Goal: Task Accomplishment & Management: Use online tool/utility

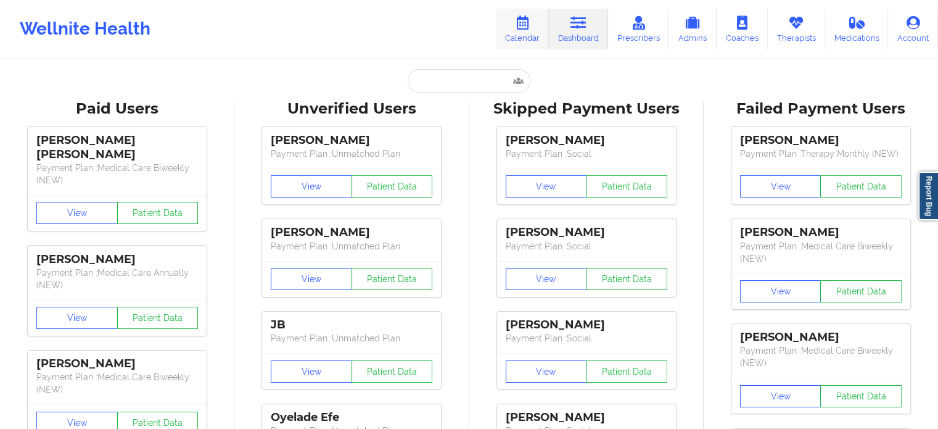
click at [521, 10] on link "Calendar" at bounding box center [522, 29] width 53 height 41
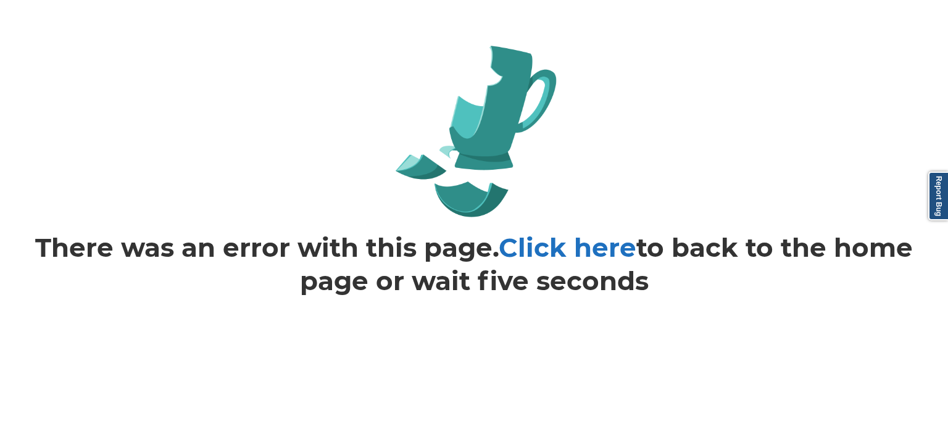
click at [566, 239] on link "Click here" at bounding box center [568, 247] width 138 height 32
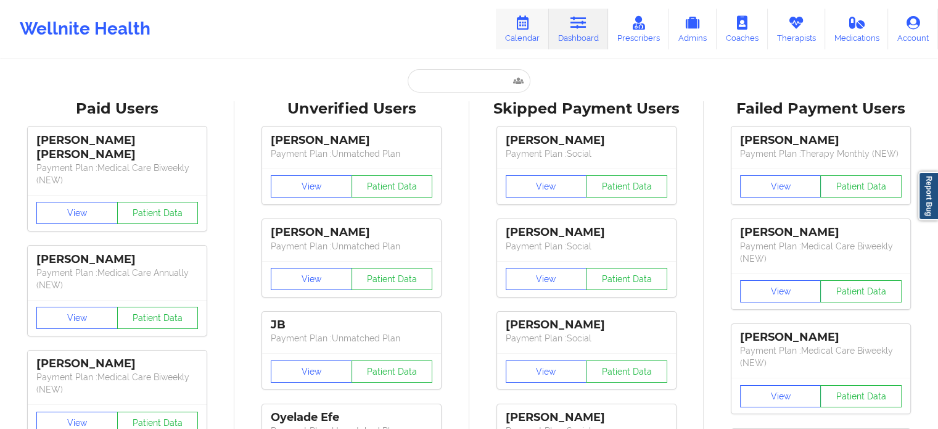
click at [538, 31] on link "Calendar" at bounding box center [522, 29] width 53 height 41
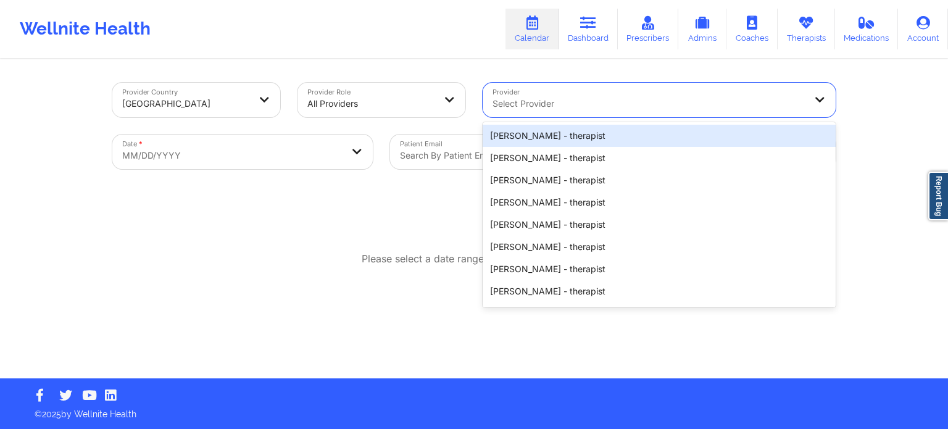
click at [540, 100] on div at bounding box center [648, 103] width 312 height 15
paste input "VIRGINIA GIBALA"
type input "VIRGINIA GIBALA"
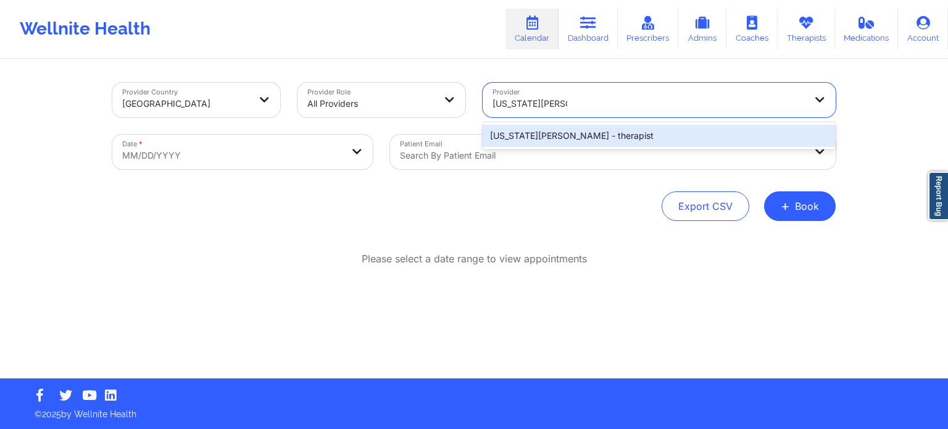
click at [552, 141] on div "Virginia Gibala - therapist" at bounding box center [658, 136] width 353 height 22
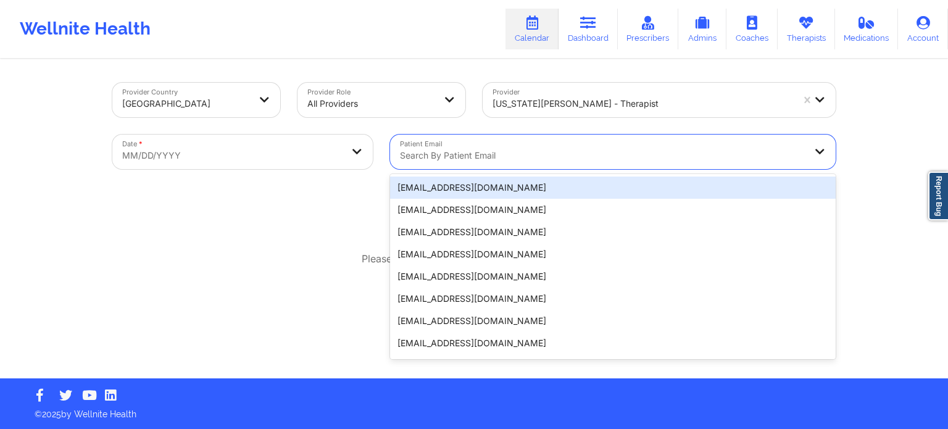
click at [508, 153] on div at bounding box center [602, 155] width 405 height 15
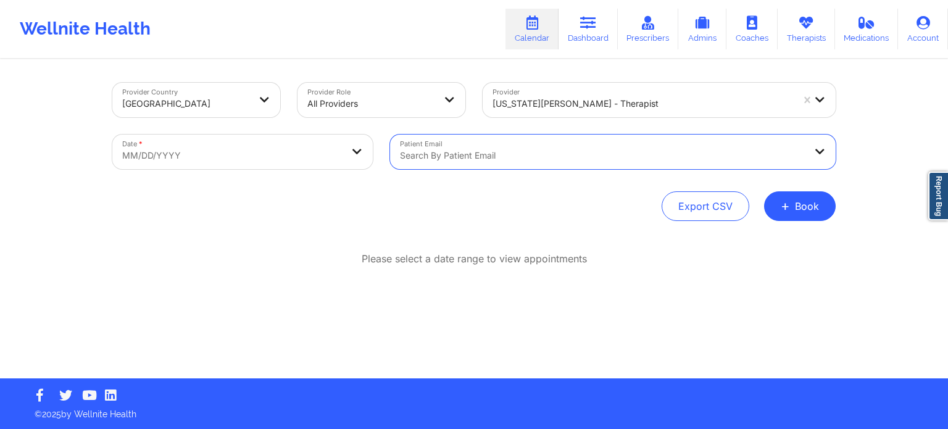
paste input "LEHLEBA@YAHOO.COM"
type input "LEHLEBA@YAHOO.COM"
click at [215, 149] on body "Wellnite Health Calendar Dashboard Prescribers Admins Coaches Therapists Medica…" at bounding box center [474, 214] width 948 height 429
select select "2025-8"
select select "2025-9"
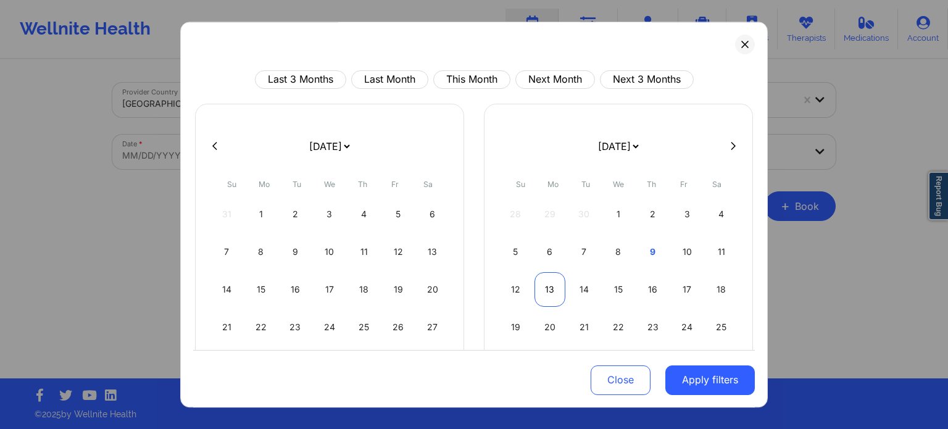
click at [546, 286] on div "13" at bounding box center [549, 289] width 31 height 35
select select "2025-9"
select select "2025-10"
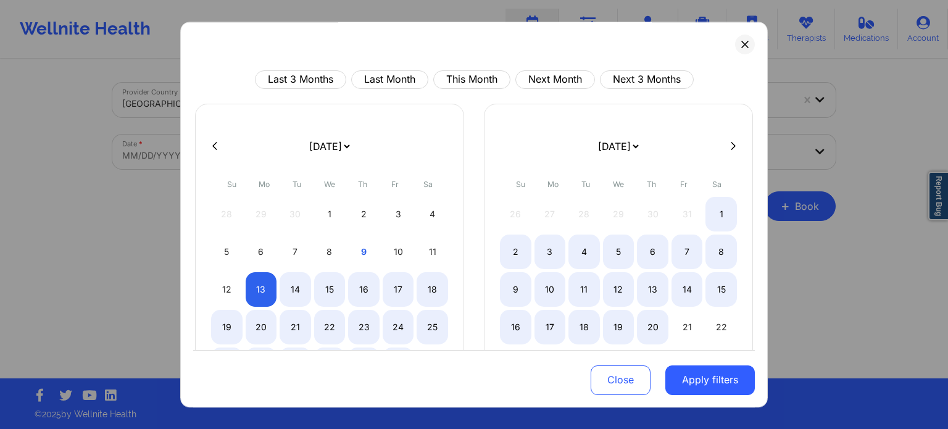
select select "2025-9"
select select "2025-10"
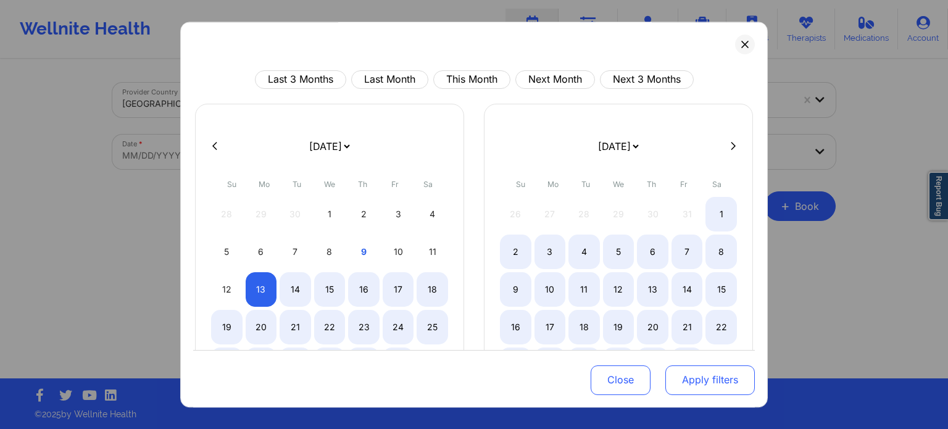
click at [693, 376] on button "Apply filters" at bounding box center [709, 380] width 89 height 30
select select "2025-9"
select select "2025-10"
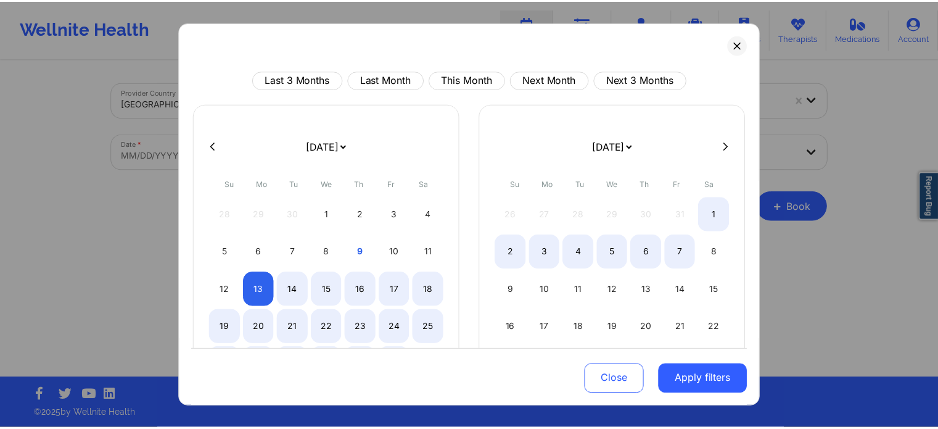
scroll to position [107, 0]
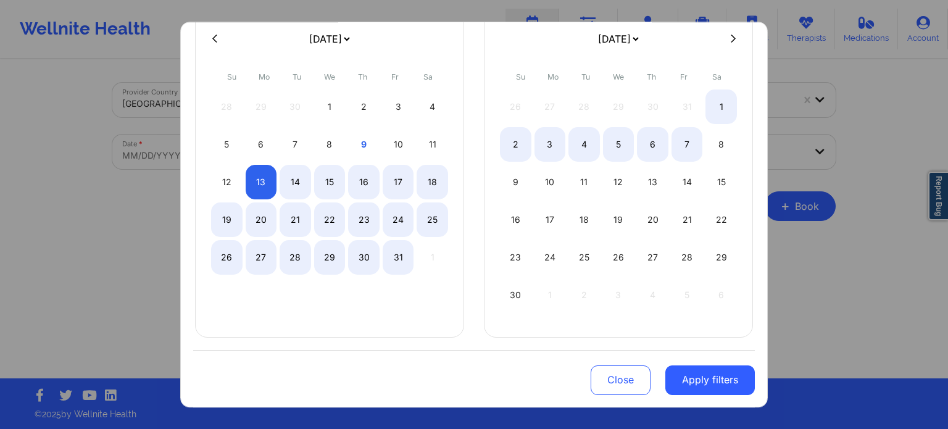
select select "2025-9"
select select "2025-10"
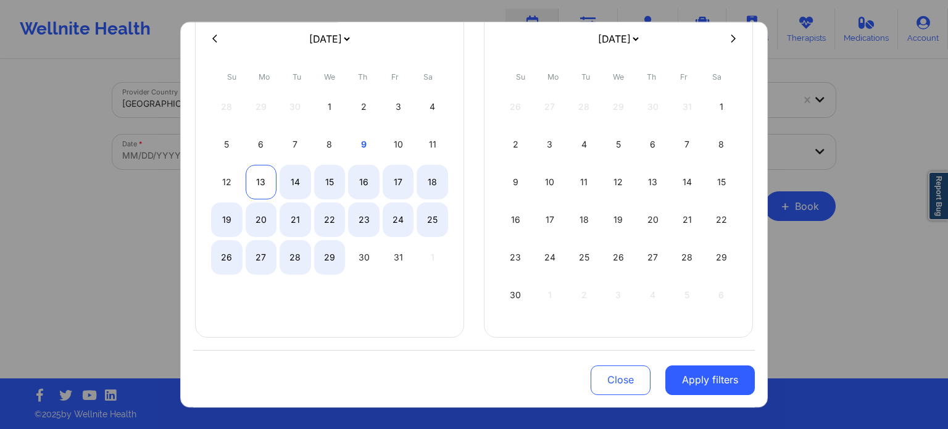
select select "2025-9"
select select "2025-10"
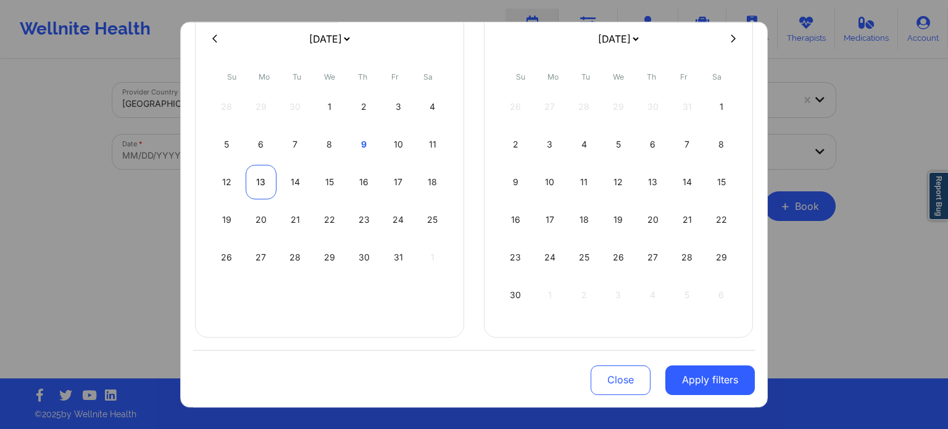
click at [259, 187] on div "13" at bounding box center [261, 182] width 31 height 35
select select "2025-9"
select select "2025-10"
click at [699, 372] on button "Apply filters" at bounding box center [709, 380] width 89 height 30
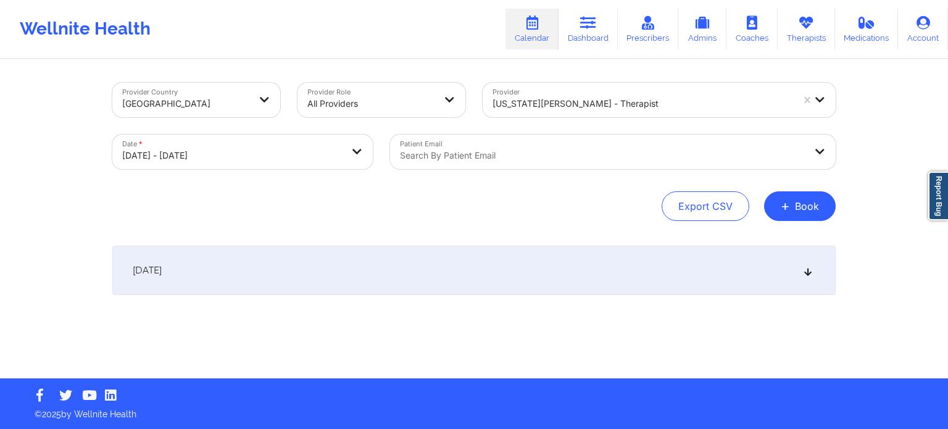
click at [699, 372] on div "Provider Country United States Provider Role All Providers Provider Virginia Gi…" at bounding box center [474, 219] width 740 height 318
click at [350, 274] on div "October 13, 2025" at bounding box center [473, 270] width 723 height 49
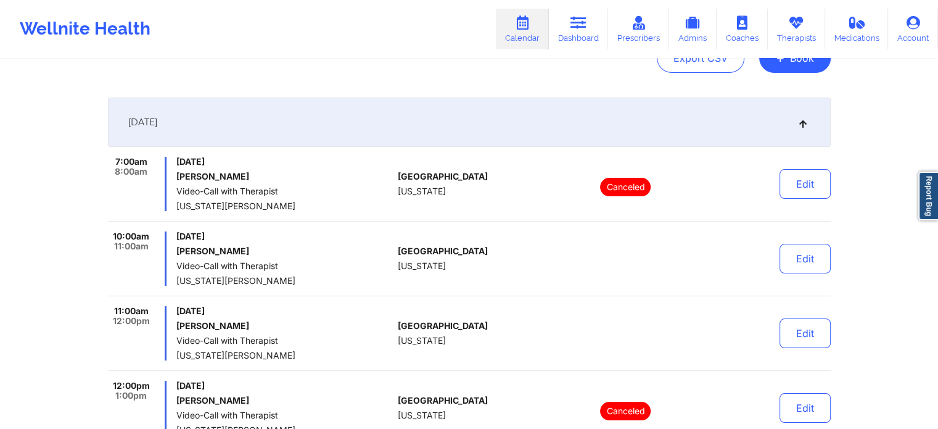
scroll to position [0, 0]
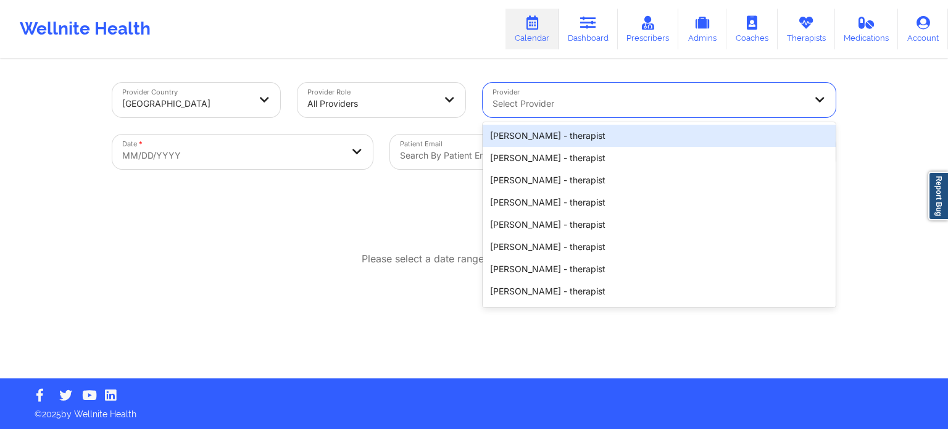
click at [540, 110] on div at bounding box center [648, 103] width 312 height 15
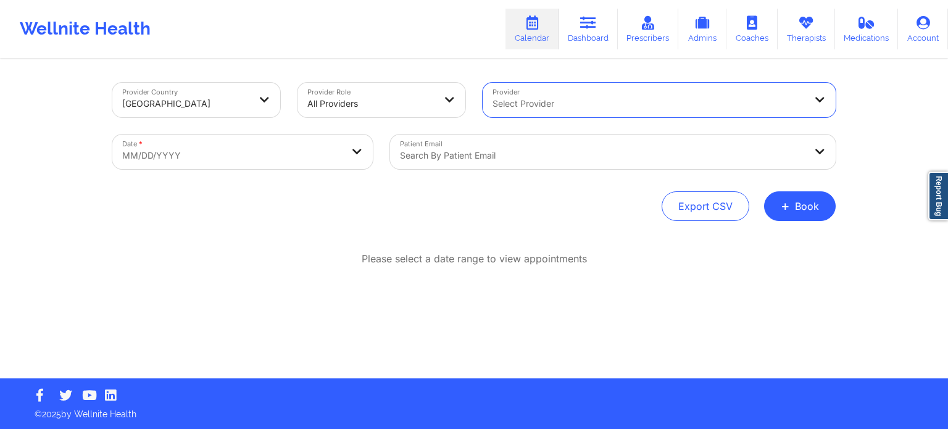
click at [540, 110] on div at bounding box center [648, 103] width 312 height 15
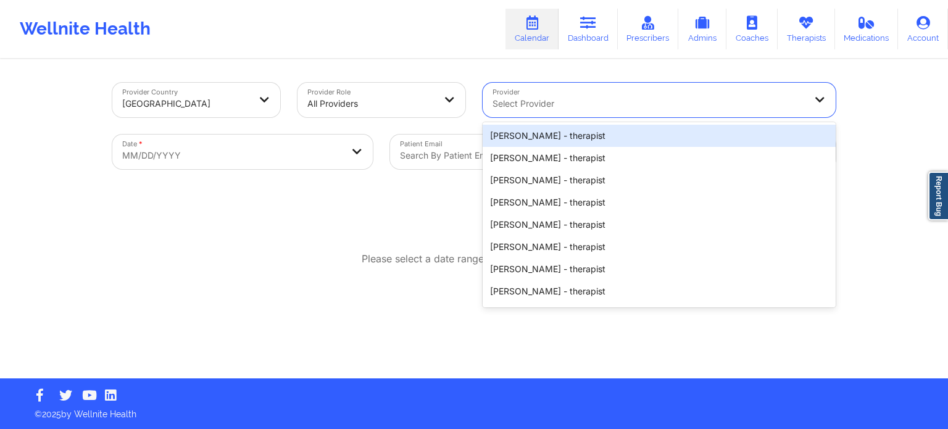
click at [540, 110] on div at bounding box center [648, 103] width 312 height 15
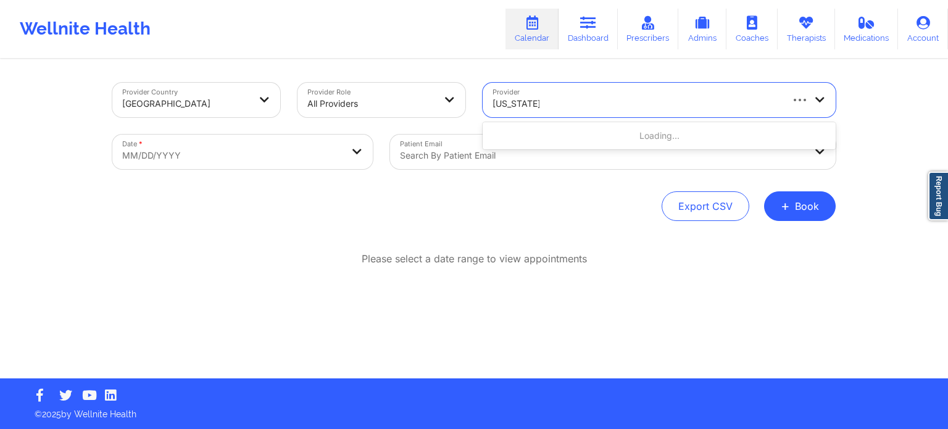
type input "virginia giba"
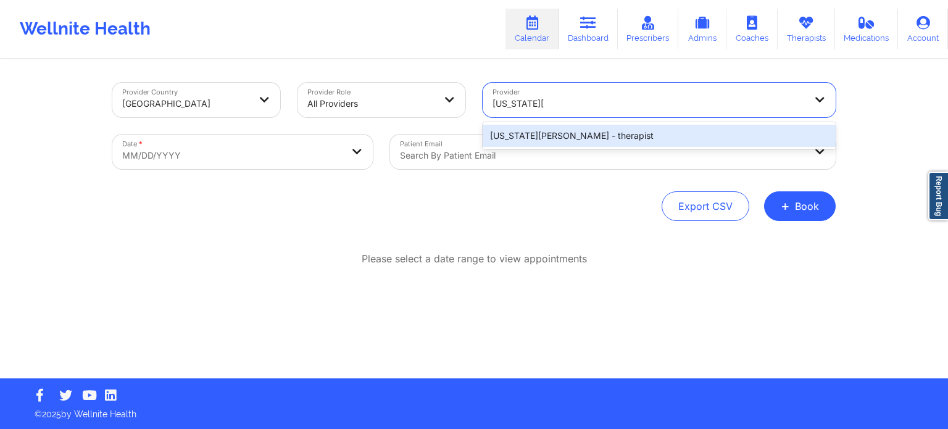
click at [548, 130] on div "Virginia Gibala - therapist" at bounding box center [658, 136] width 353 height 22
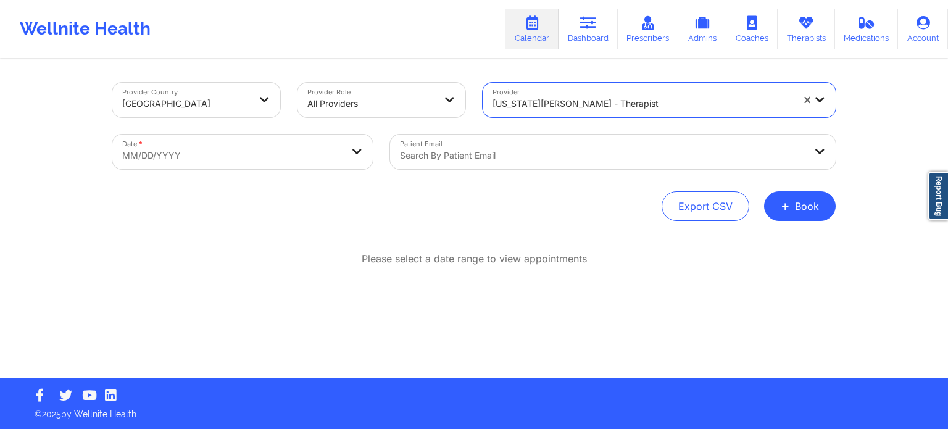
select select "2025-8"
select select "2025-9"
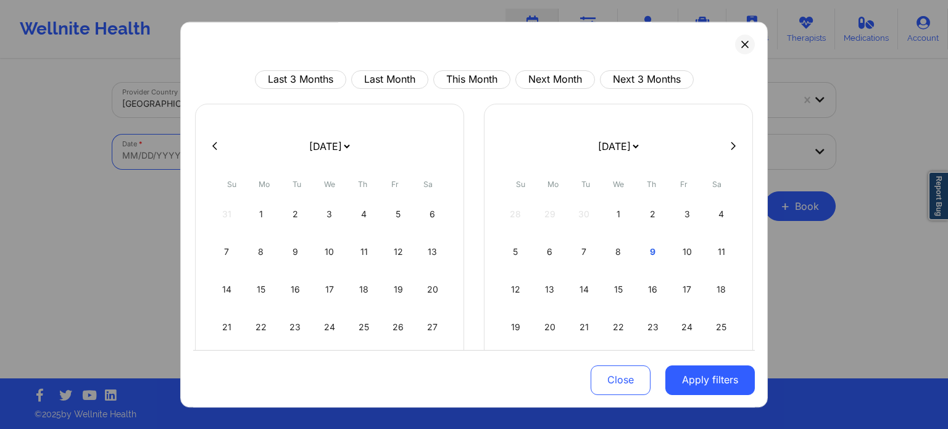
click at [320, 152] on body "Wellnite Health Calendar Dashboard Prescribers Admins Coaches Therapists Medica…" at bounding box center [474, 214] width 948 height 429
click at [544, 294] on div "13" at bounding box center [549, 289] width 31 height 35
select select "2025-9"
select select "2025-10"
select select "2025-9"
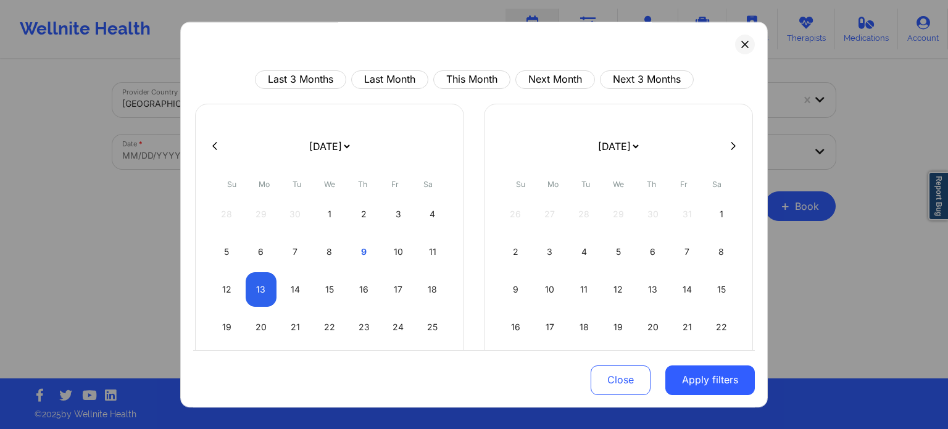
select select "2025-10"
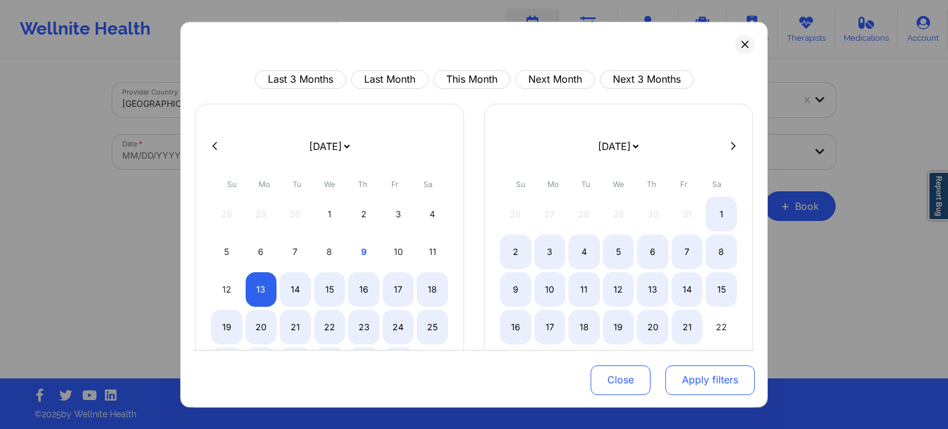
click at [721, 376] on button "Apply filters" at bounding box center [709, 380] width 89 height 30
click at [706, 388] on button "Apply filters" at bounding box center [709, 380] width 89 height 30
select select "2025-9"
select select "2025-10"
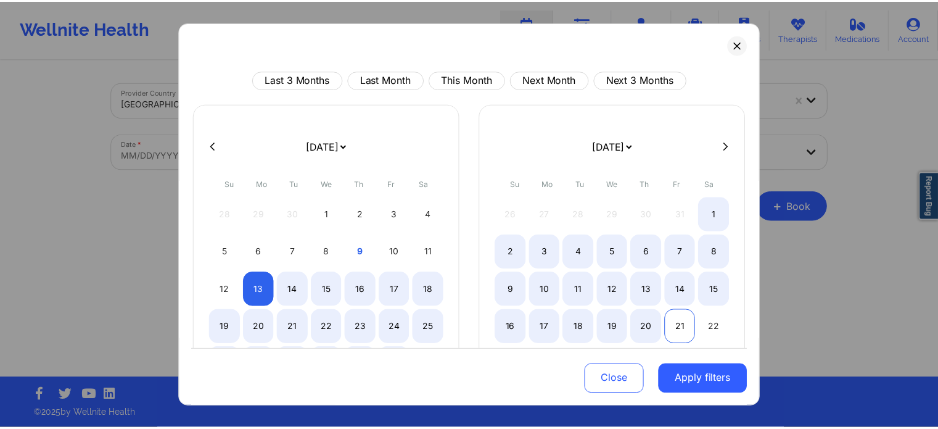
scroll to position [107, 0]
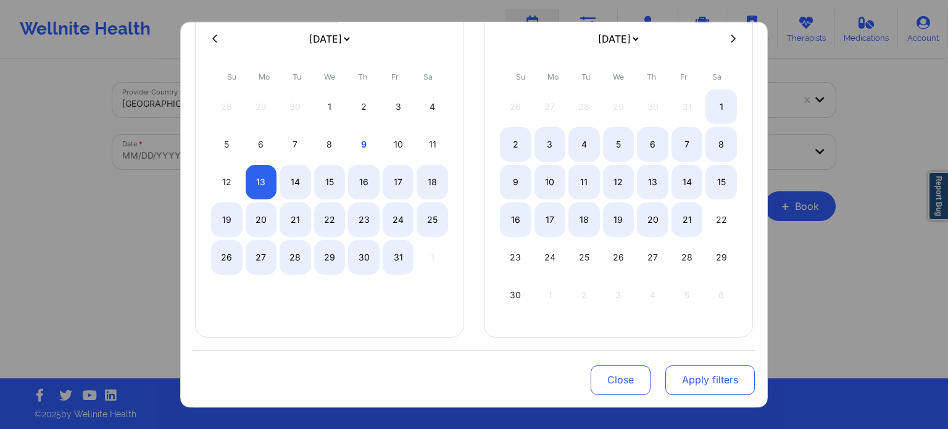
click at [700, 383] on button "Apply filters" at bounding box center [709, 380] width 89 height 30
drag, startPoint x: 700, startPoint y: 364, endPoint x: 705, endPoint y: 379, distance: 15.6
click at [705, 379] on div "Close Apply filters" at bounding box center [473, 377] width 561 height 57
click at [705, 379] on button "Apply filters" at bounding box center [709, 380] width 89 height 30
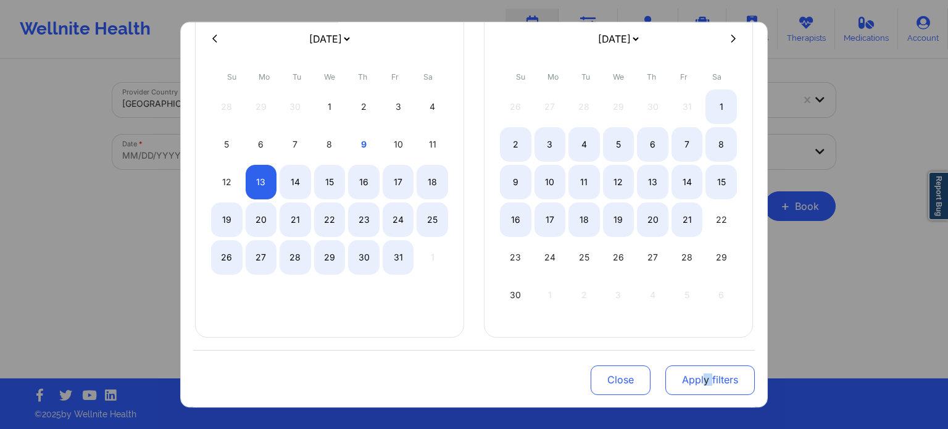
click at [705, 379] on button "Apply filters" at bounding box center [709, 380] width 89 height 30
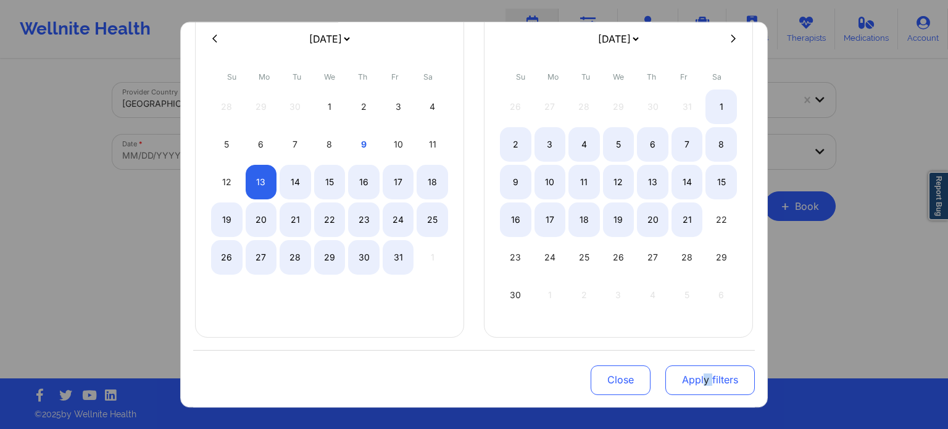
click at [703, 374] on button "Apply filters" at bounding box center [709, 380] width 89 height 30
select select "2025-9"
select select "2025-10"
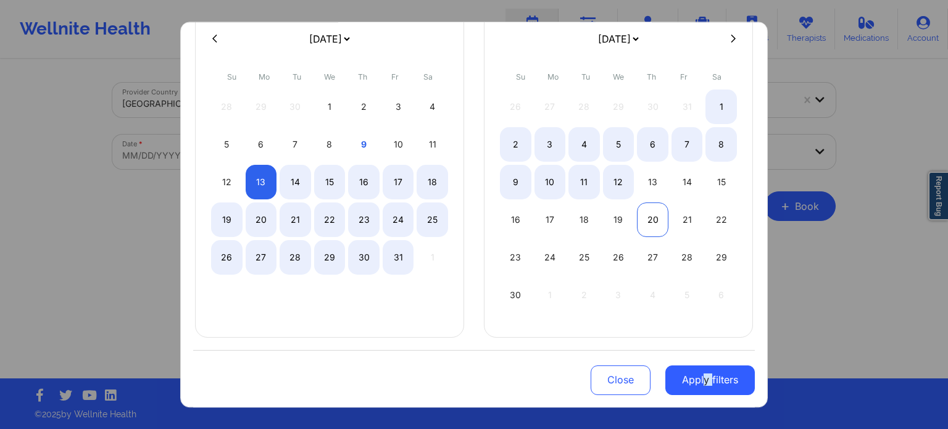
select select "2025-9"
select select "2025-10"
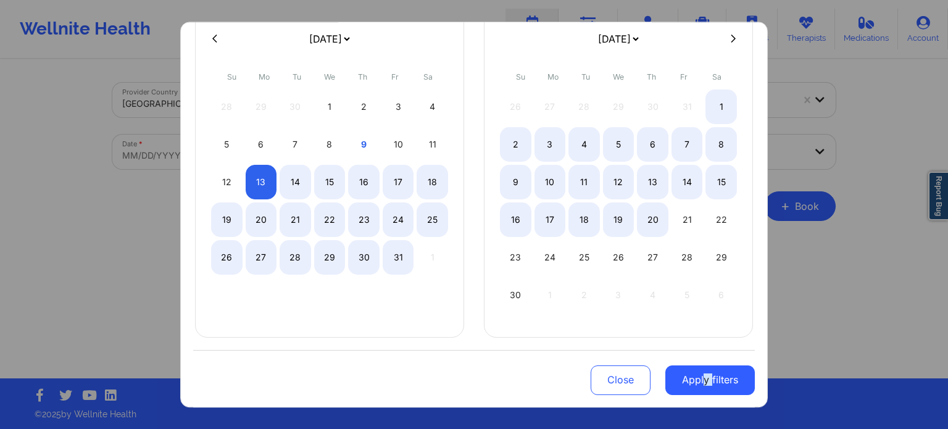
select select "2025-9"
select select "2025-10"
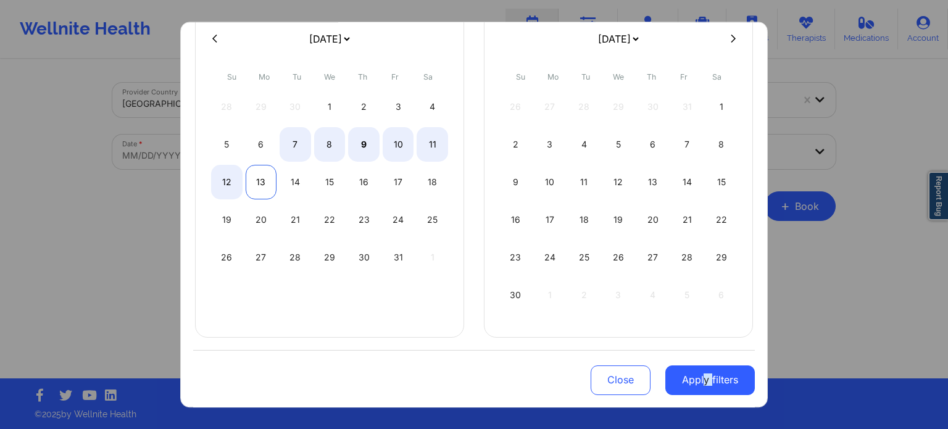
select select "2025-9"
select select "2025-10"
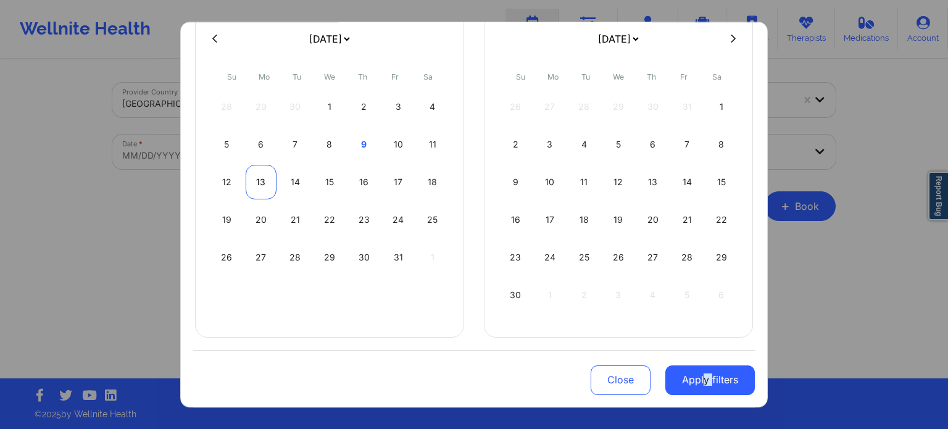
click at [262, 180] on div "13" at bounding box center [261, 182] width 31 height 35
select select "2025-9"
select select "2025-10"
click at [719, 381] on button "Apply filters" at bounding box center [709, 380] width 89 height 30
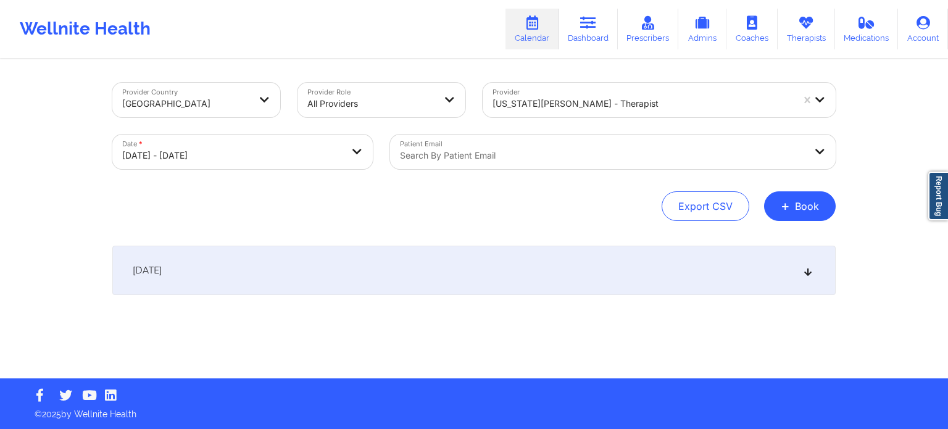
click at [330, 267] on div "October 13, 2025" at bounding box center [473, 270] width 723 height 49
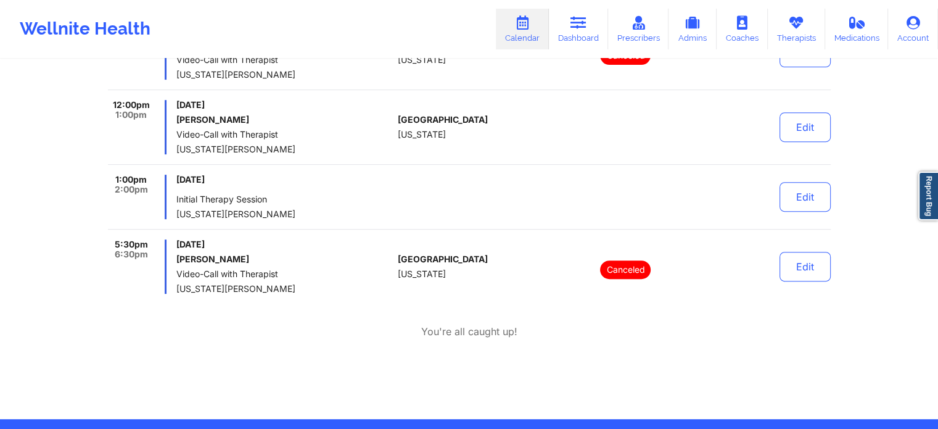
scroll to position [523, 0]
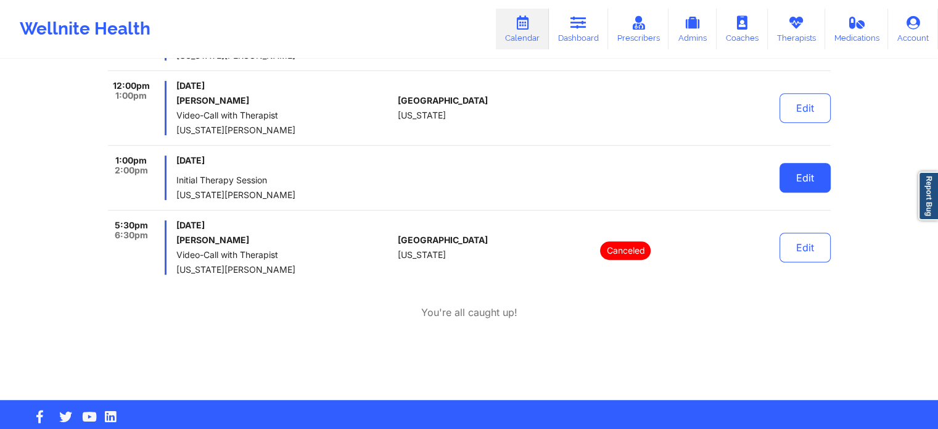
click at [792, 171] on button "Edit" at bounding box center [805, 178] width 51 height 30
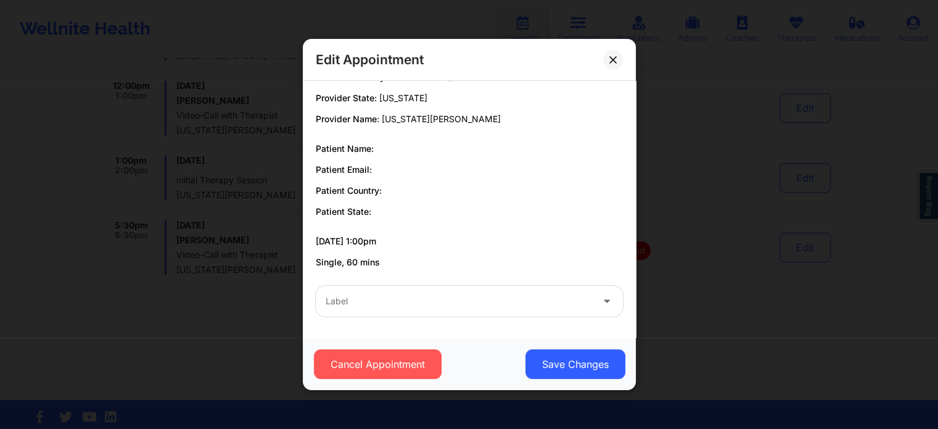
scroll to position [543, 0]
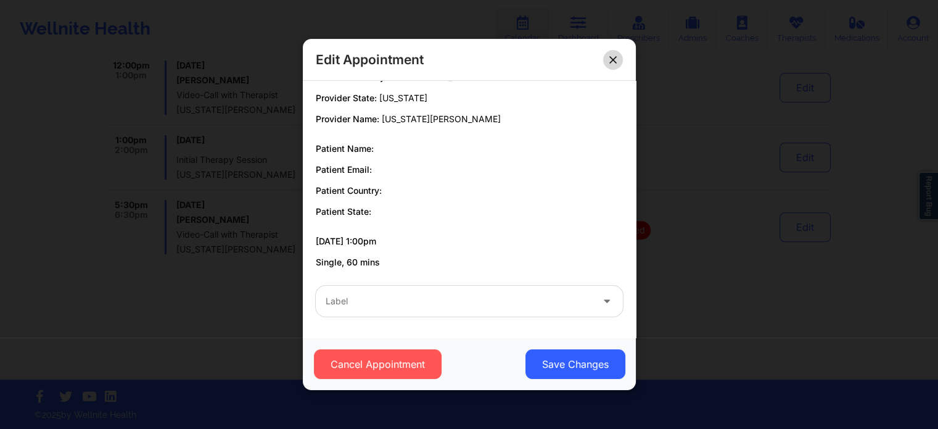
click at [612, 62] on icon at bounding box center [613, 59] width 7 height 7
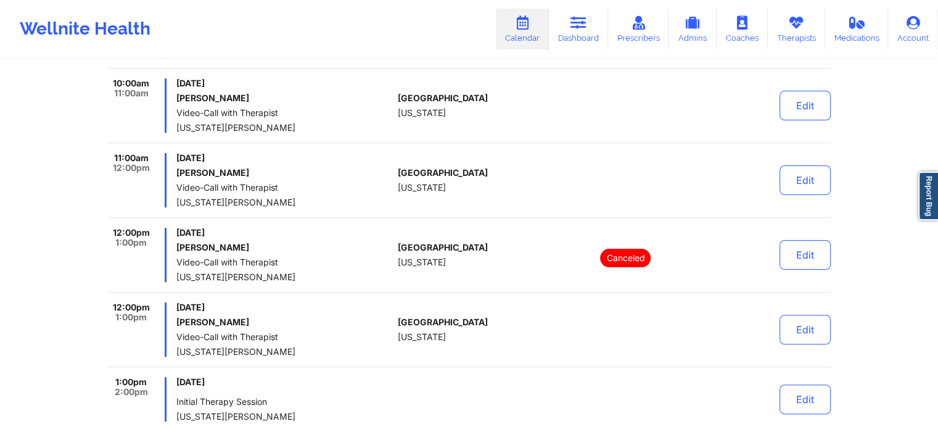
scroll to position [0, 0]
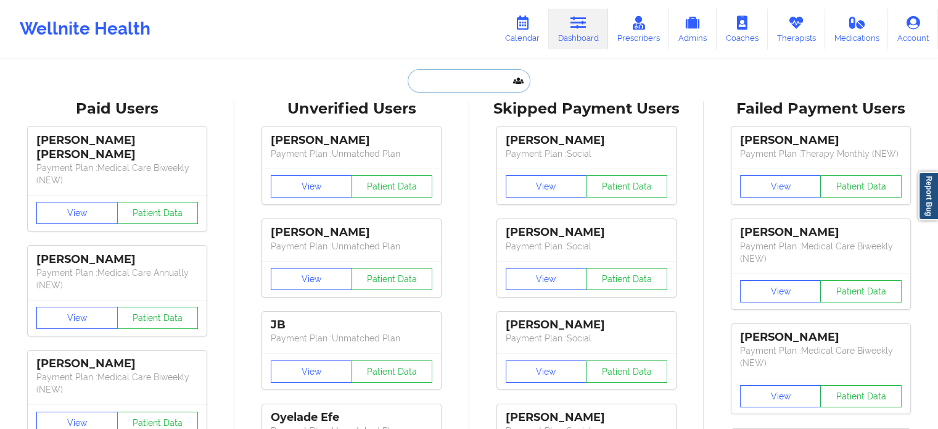
click at [463, 80] on input "text" at bounding box center [469, 80] width 122 height 23
paste input "+18086516847"
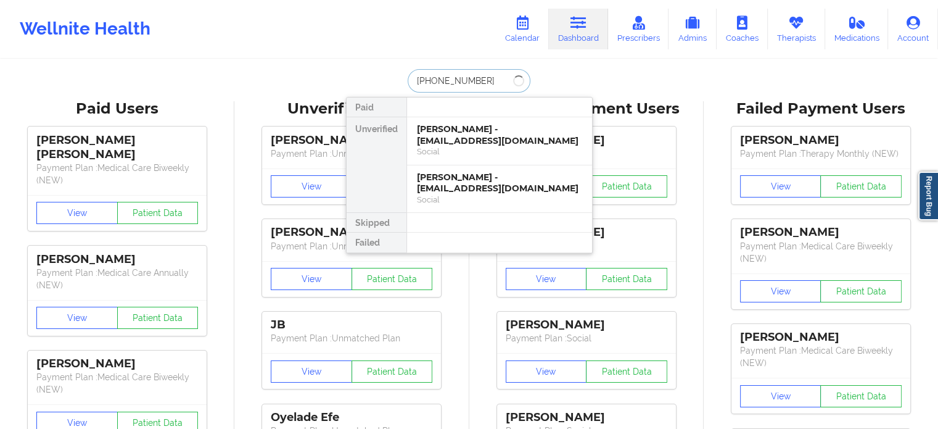
click at [529, 79] on input "+18086516847" at bounding box center [469, 80] width 122 height 23
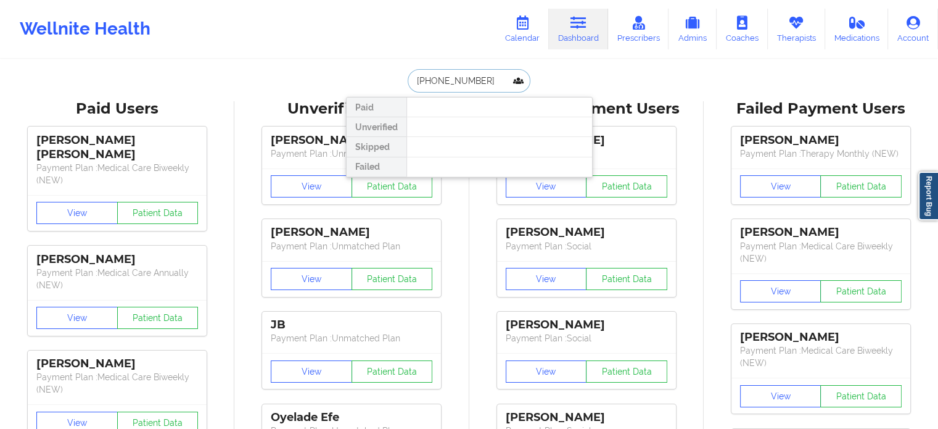
type input "+18086516847"
